Goal: Find specific page/section: Find specific page/section

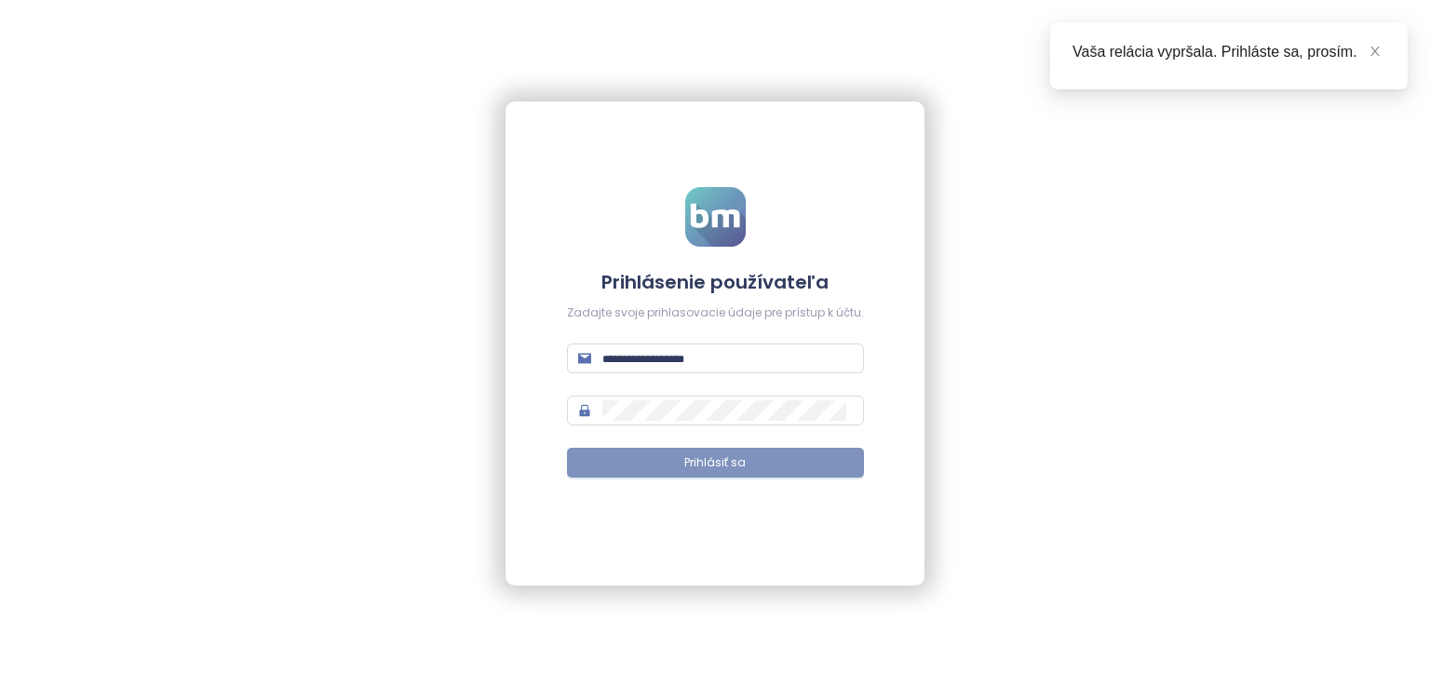
type input "**********"
click at [827, 470] on button "Prihlásiť sa" at bounding box center [715, 463] width 297 height 30
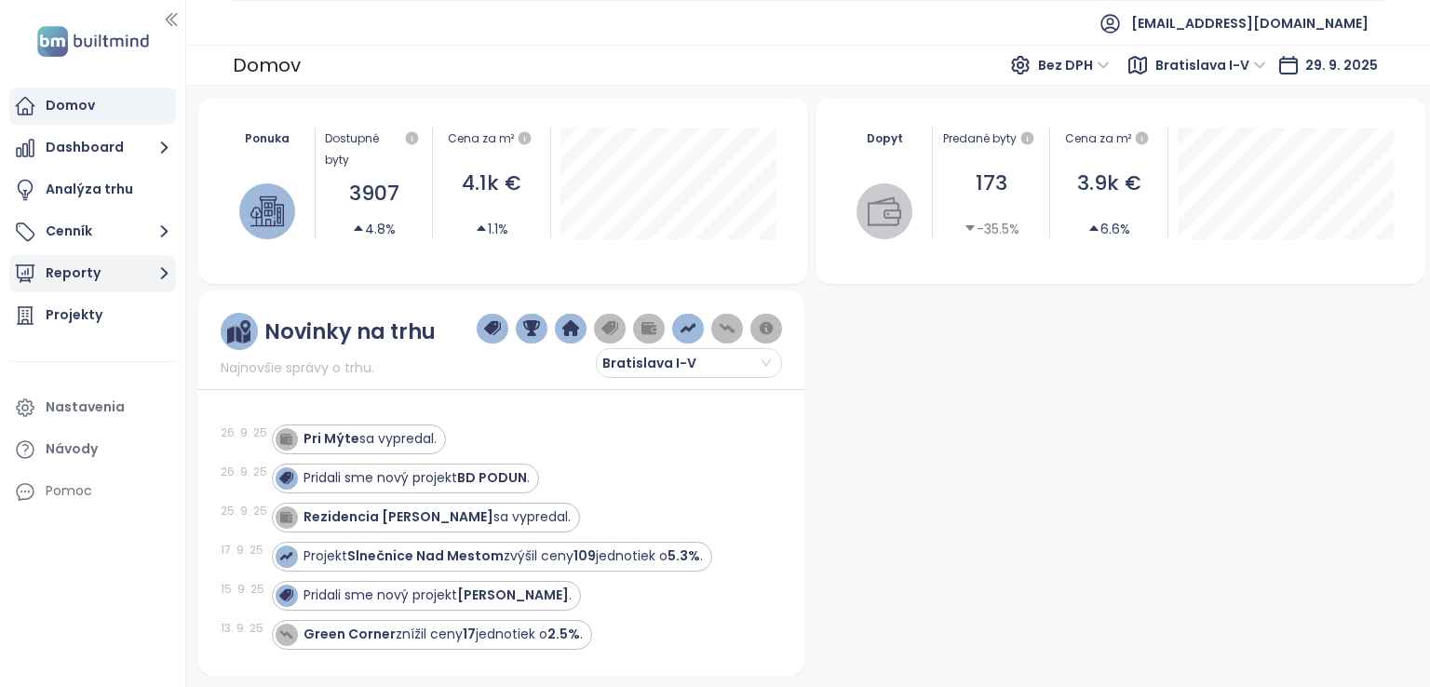
click at [166, 268] on icon "button" at bounding box center [164, 273] width 23 height 23
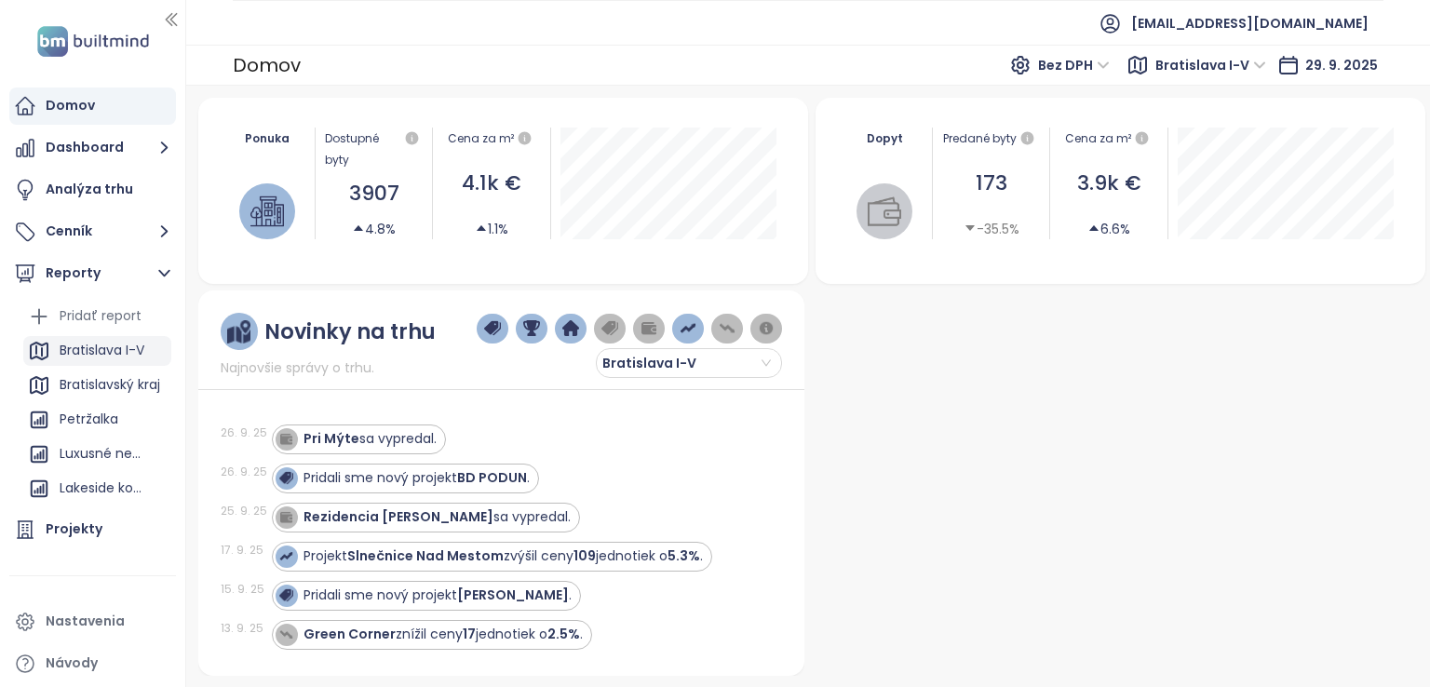
click at [112, 351] on div "Bratislava I-V" at bounding box center [102, 350] width 85 height 23
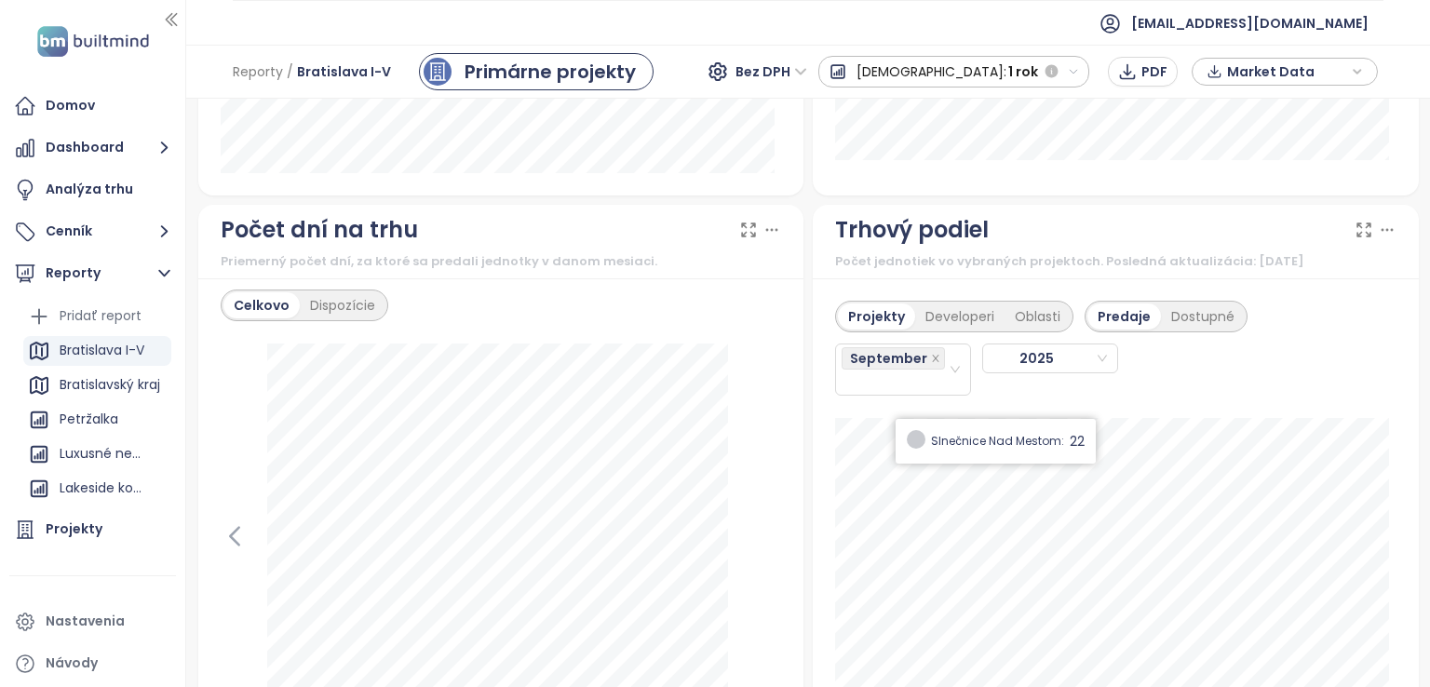
scroll to position [2235, 0]
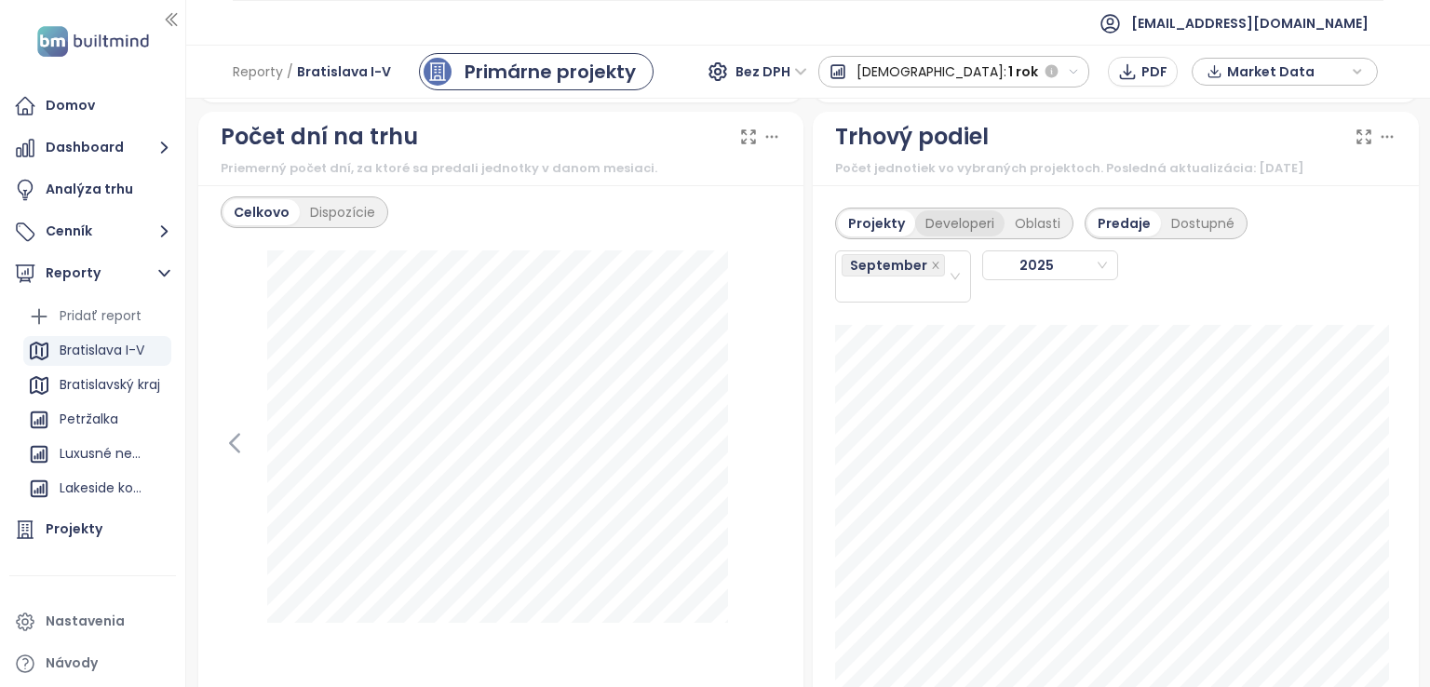
click at [949, 237] on div "Developeri" at bounding box center [959, 223] width 89 height 26
